Goal: Transaction & Acquisition: Purchase product/service

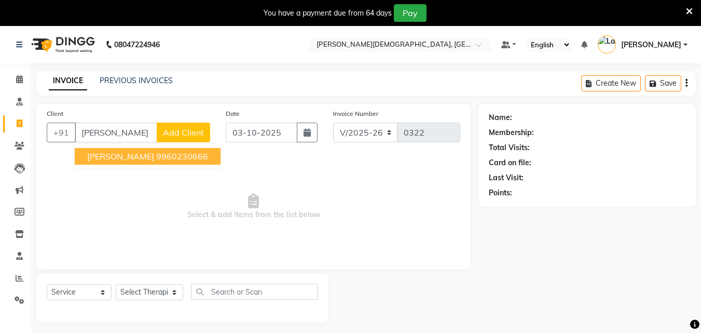
select select "6810"
select select "service"
click at [156, 160] on ngb-highlight "9960230666" at bounding box center [182, 156] width 52 height 10
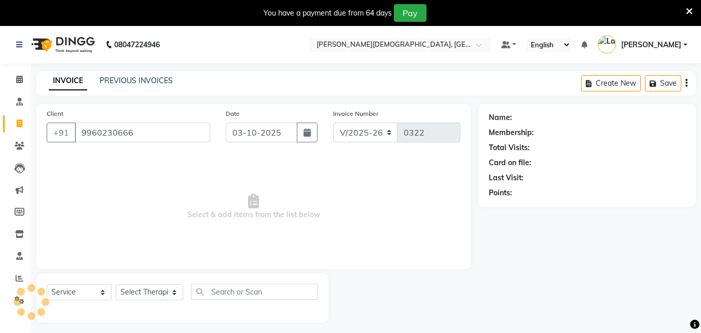
type input "9960230666"
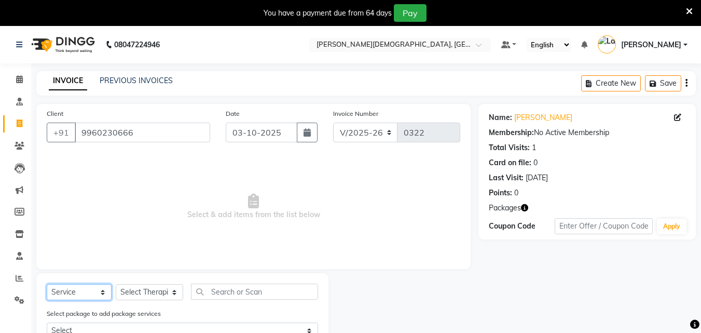
click at [78, 294] on select "Select Service Product Membership Package Voucher Prepaid Gift Card" at bounding box center [79, 292] width 65 height 16
click at [133, 252] on span "Select & add items from the list below" at bounding box center [254, 207] width 414 height 104
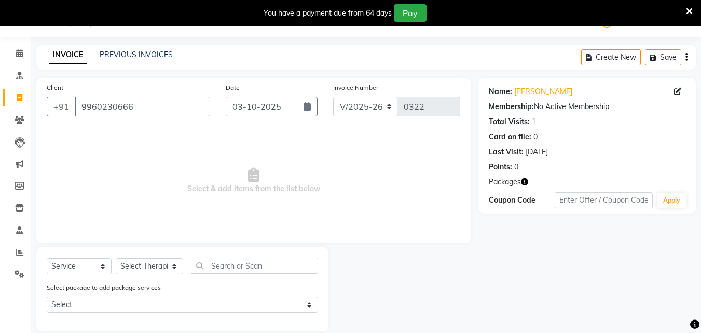
scroll to position [40, 0]
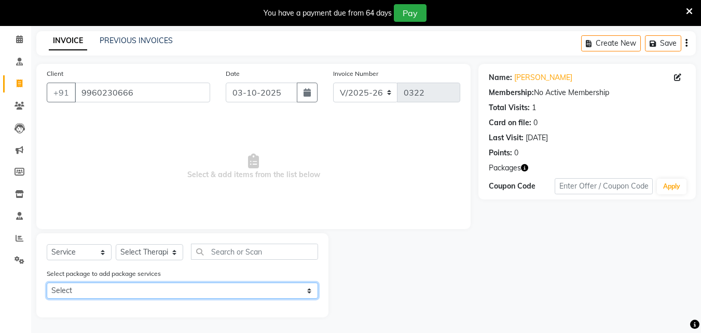
click at [107, 290] on select "Select pay 28800 & get 24 Abh" at bounding box center [182, 290] width 271 height 16
select select "1: Object"
click at [47, 282] on select "Select pay 28800 & get 24 Abh" at bounding box center [182, 290] width 271 height 16
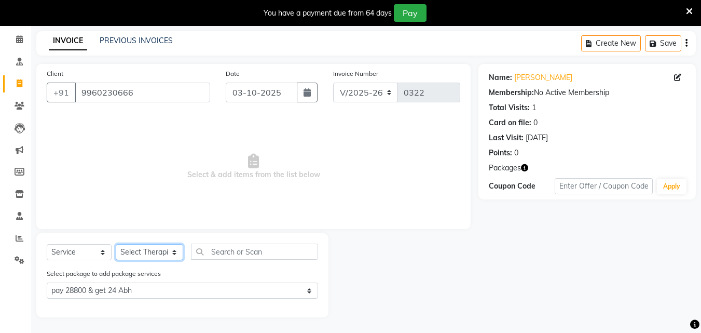
click at [162, 254] on select "Select Therapist [PERSON_NAME] [PERSON_NAME] Amla [PERSON_NAME] [PERSON_NAME] […" at bounding box center [149, 252] width 67 height 16
select select "90161"
click at [116, 244] on select "Select Therapist [PERSON_NAME] [PERSON_NAME] Amla [PERSON_NAME] [PERSON_NAME] […" at bounding box center [149, 252] width 67 height 16
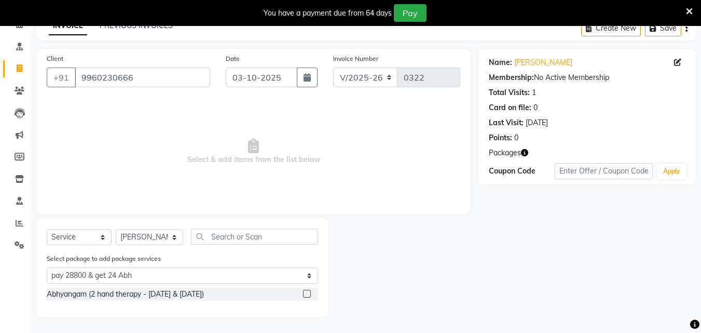
click at [307, 294] on label at bounding box center [307, 294] width 8 height 8
click at [307, 294] on input "checkbox" at bounding box center [306, 294] width 7 height 7
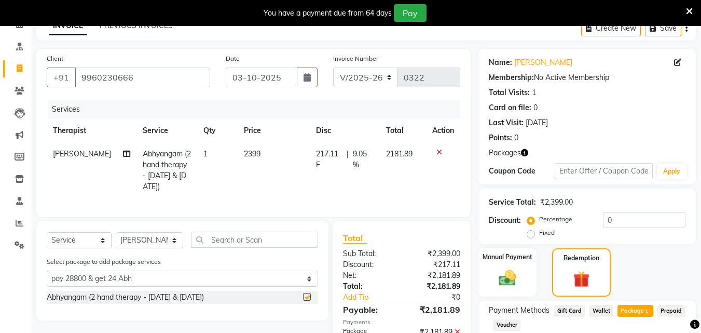
checkbox input "false"
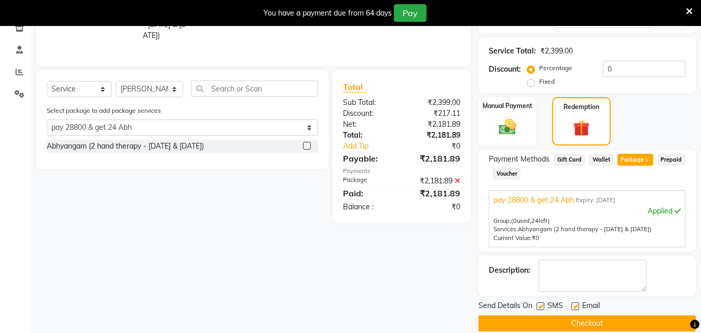
scroll to position [211, 0]
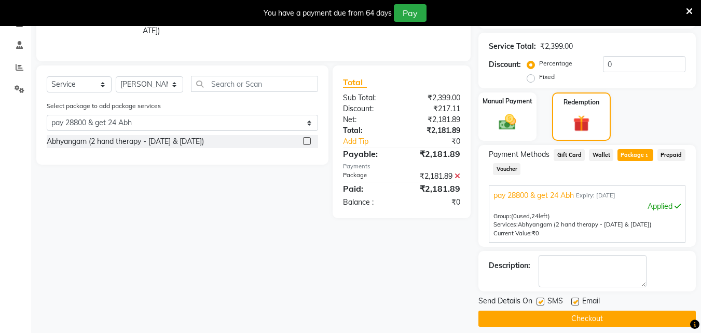
click at [545, 301] on div "SMS" at bounding box center [554, 301] width 35 height 13
click at [542, 302] on label at bounding box center [541, 301] width 8 height 8
click at [542, 302] on input "checkbox" at bounding box center [540, 301] width 7 height 7
checkbox input "false"
click at [576, 299] on label at bounding box center [575, 301] width 8 height 8
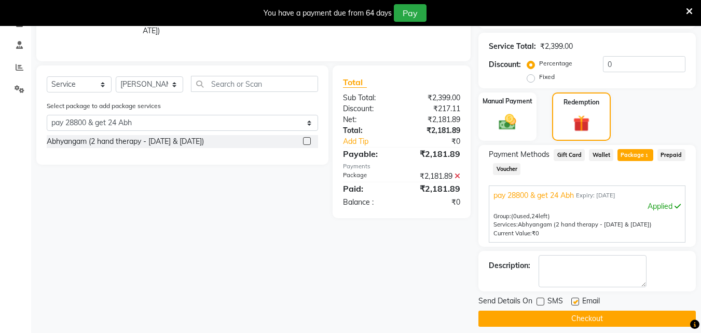
click at [576, 299] on input "checkbox" at bounding box center [574, 301] width 7 height 7
checkbox input "false"
click at [578, 316] on button "Checkout" at bounding box center [587, 318] width 217 height 16
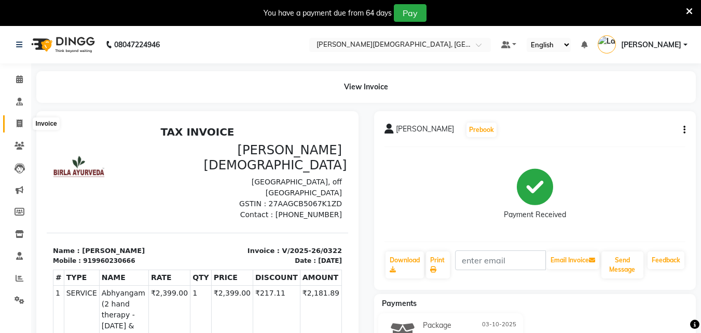
click at [20, 123] on icon at bounding box center [20, 123] width 6 height 8
select select "service"
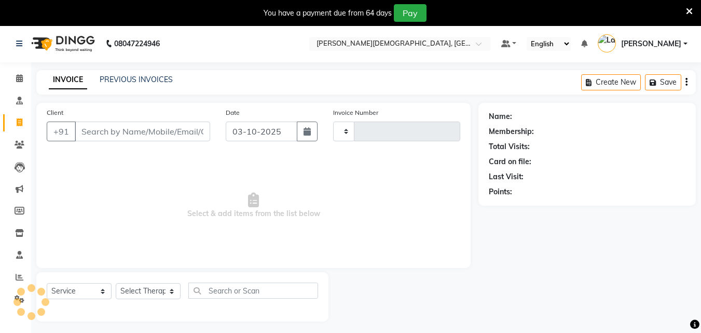
type input "0323"
select select "6810"
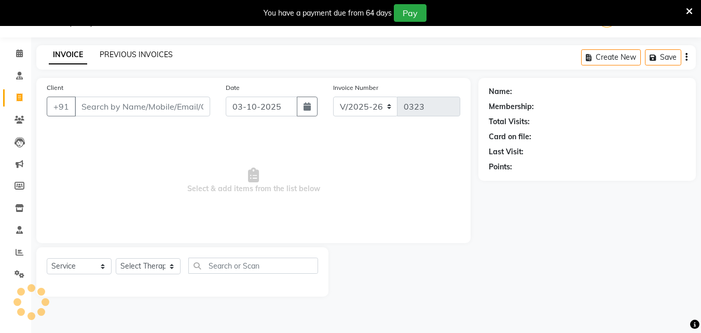
click at [144, 55] on link "PREVIOUS INVOICES" at bounding box center [136, 54] width 73 height 9
